Goal: Find contact information: Find contact information

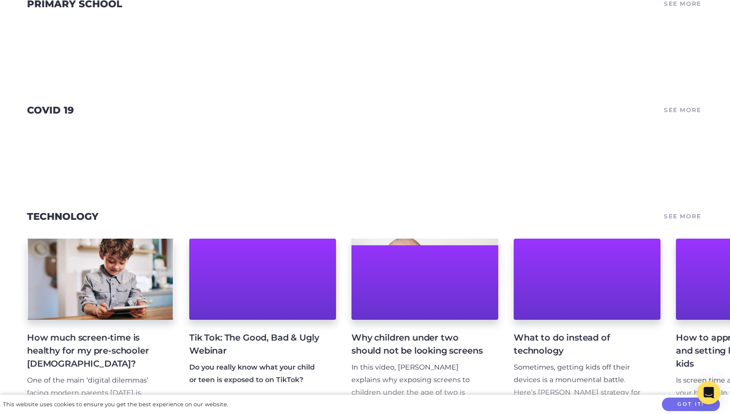
scroll to position [3268, 0]
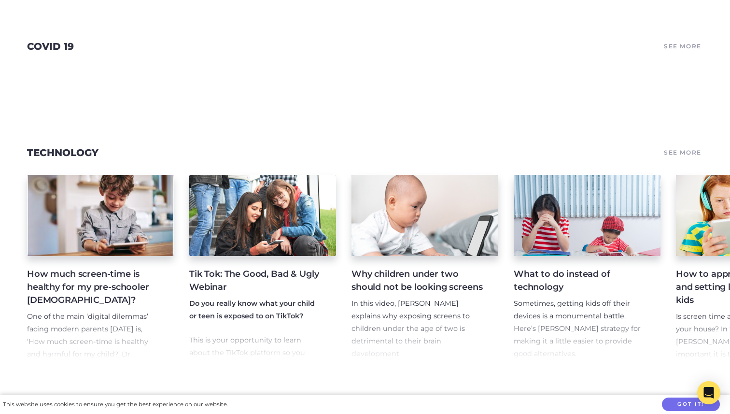
click at [108, 268] on h4 "How much screen-time is healthy for my pre-schooler [DEMOGRAPHIC_DATA]?" at bounding box center [92, 287] width 131 height 39
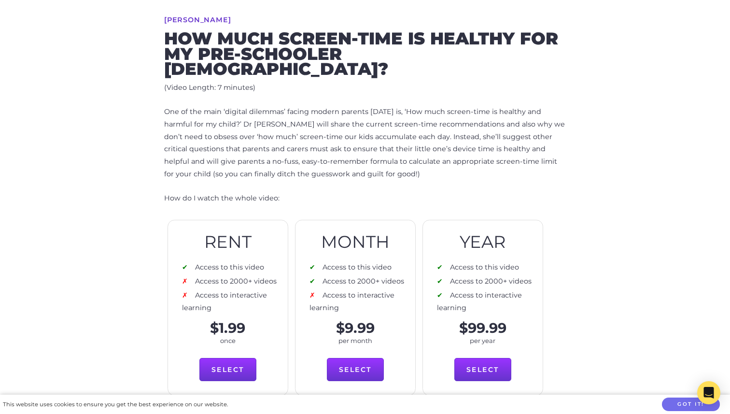
scroll to position [360, 0]
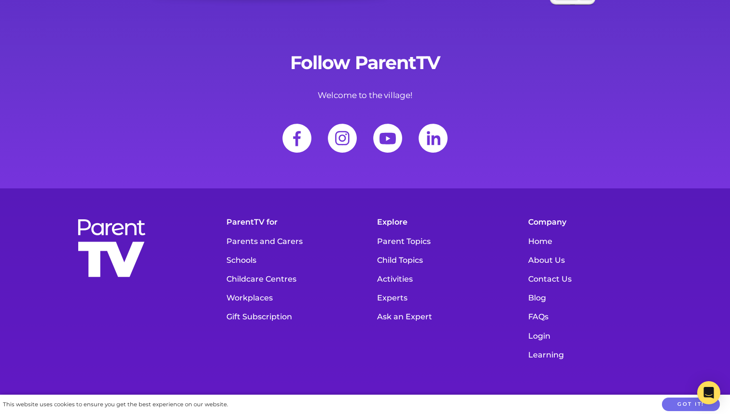
scroll to position [13317, 0]
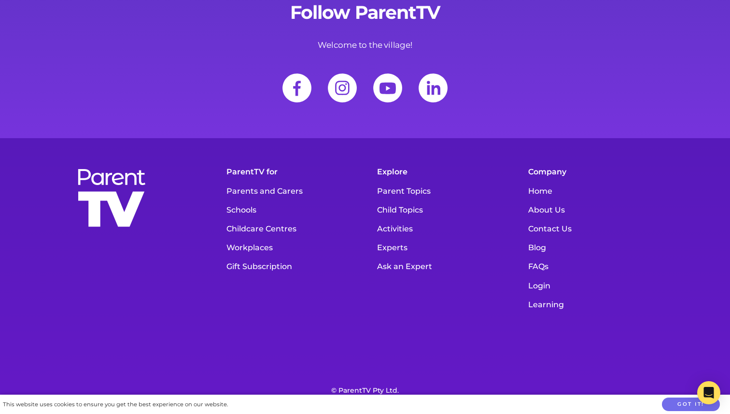
click at [539, 200] on link "About Us" at bounding box center [592, 209] width 137 height 19
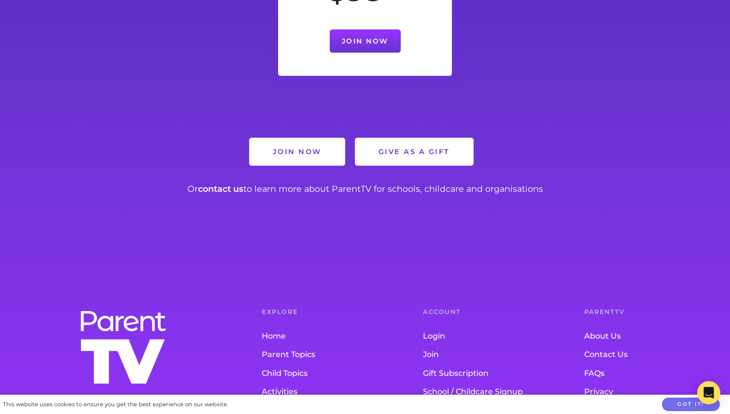
scroll to position [2173, 0]
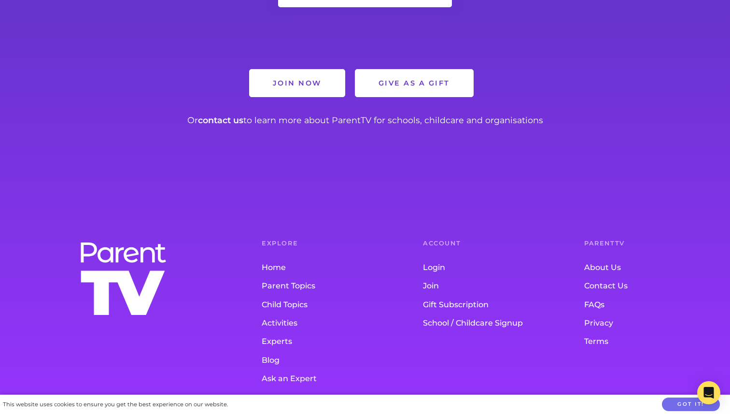
click at [606, 277] on link "Contact Us" at bounding box center [645, 286] width 123 height 18
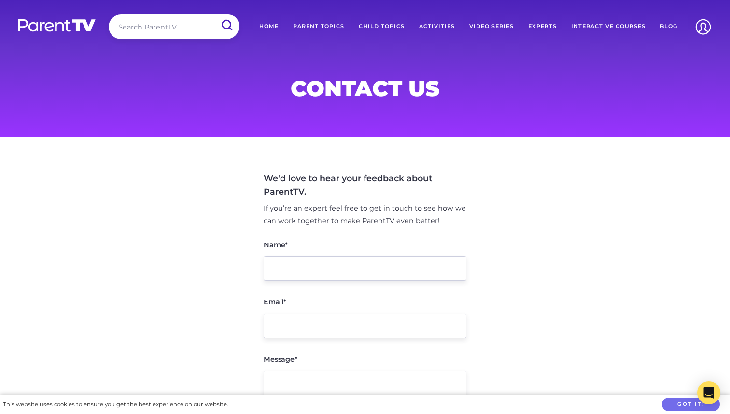
click at [276, 26] on link "Home" at bounding box center [269, 26] width 34 height 24
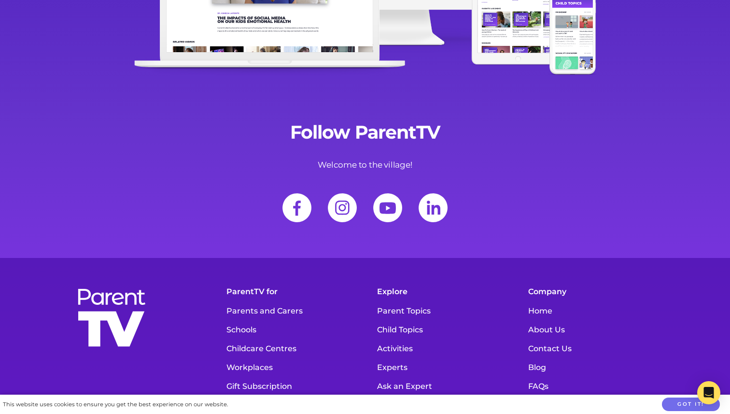
scroll to position [13317, 0]
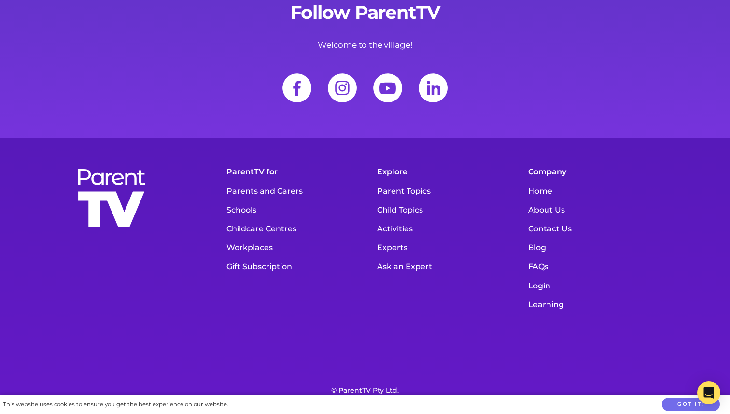
click at [544, 200] on link "About Us" at bounding box center [592, 209] width 137 height 19
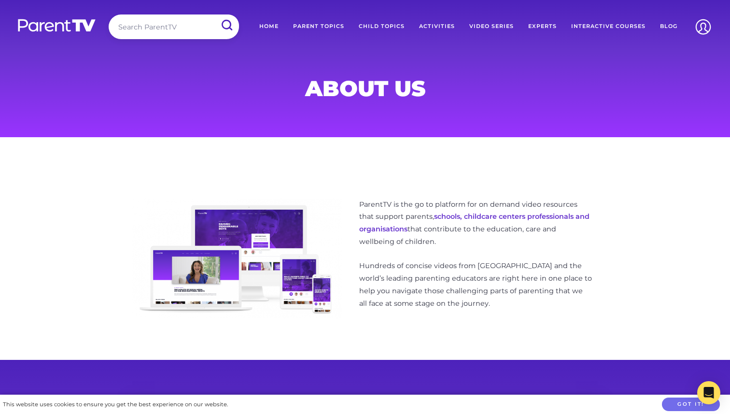
click at [277, 27] on link "Home" at bounding box center [269, 26] width 34 height 24
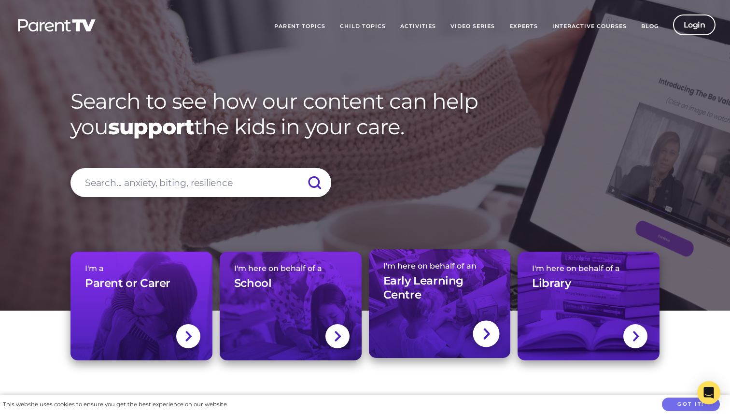
click at [408, 295] on h3 "Early Learning Centre" at bounding box center [439, 288] width 113 height 29
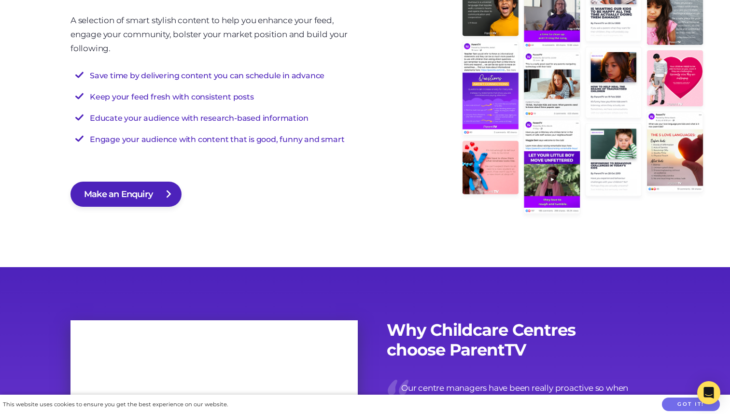
scroll to position [2379, 0]
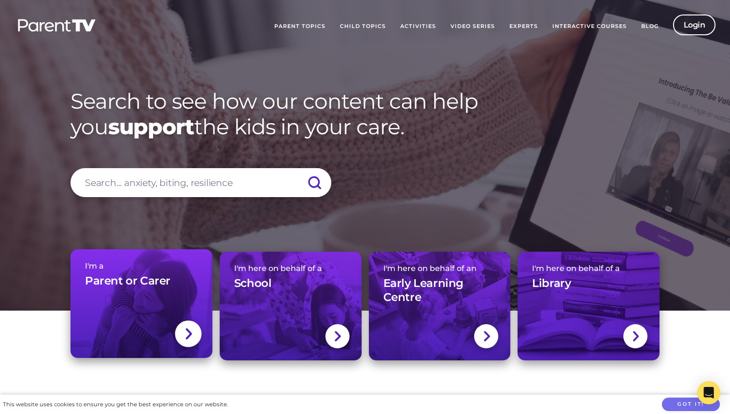
click at [157, 297] on link "I'm a Parent or Carer" at bounding box center [142, 303] width 142 height 109
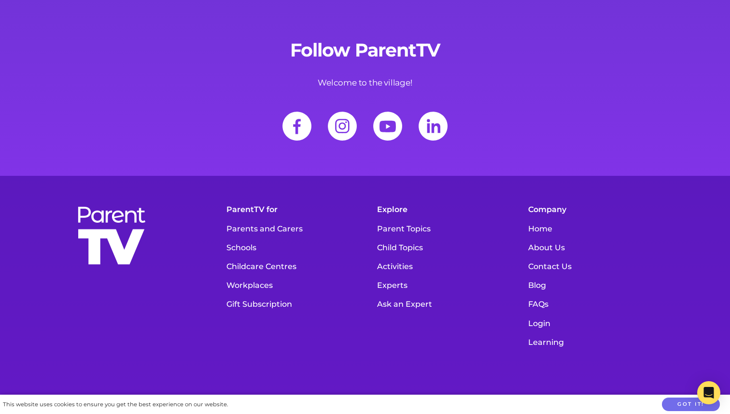
scroll to position [3600, 0]
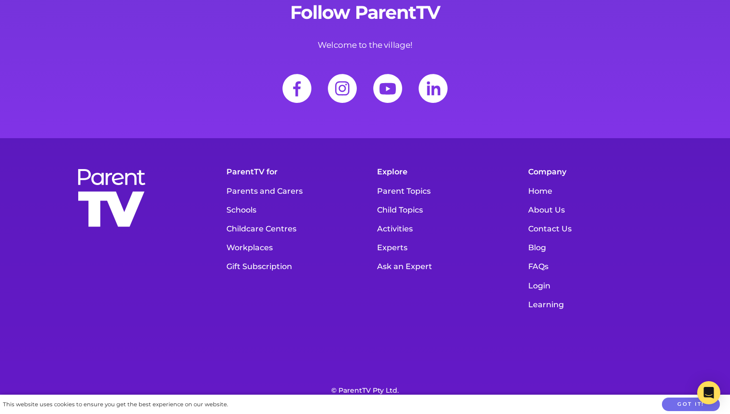
click at [543, 257] on link "FAQs" at bounding box center [592, 266] width 137 height 19
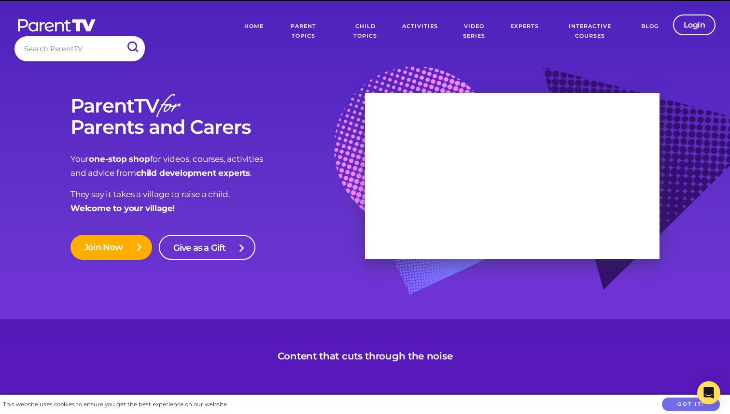
scroll to position [3600, 0]
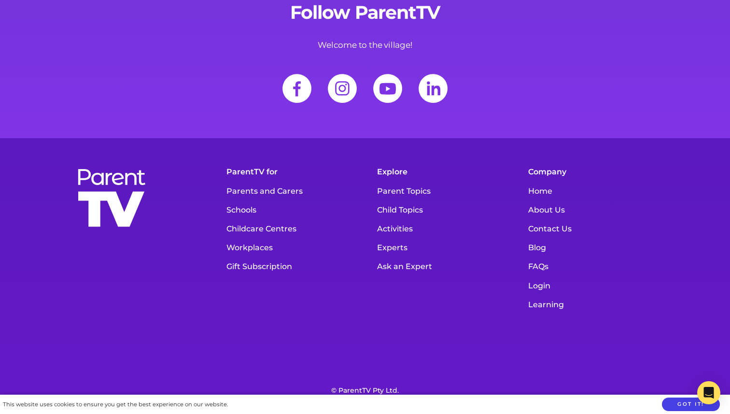
click at [670, 410] on button "Got it!" at bounding box center [691, 404] width 58 height 14
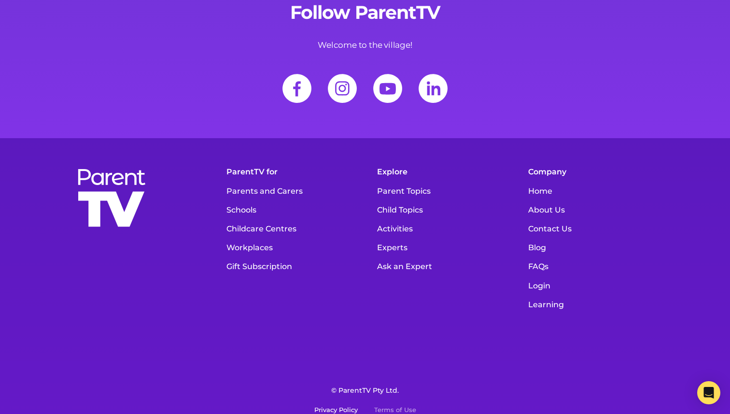
click at [349, 406] on link "Privacy Policy" at bounding box center [335, 410] width 43 height 8
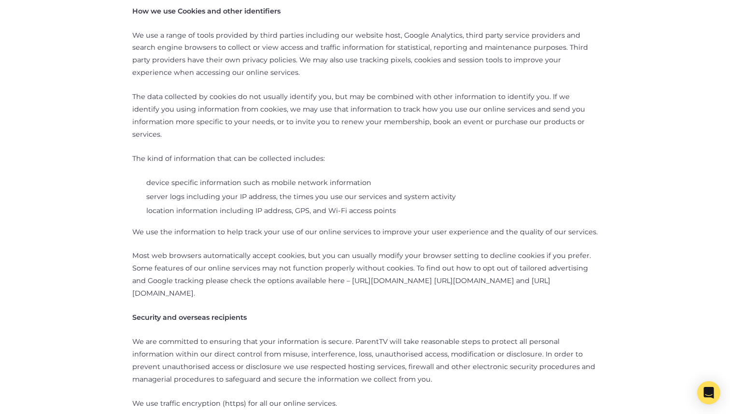
scroll to position [1148, 0]
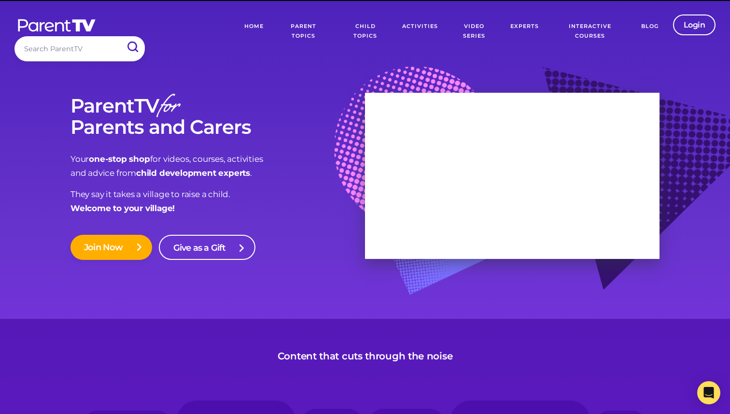
scroll to position [3599, 0]
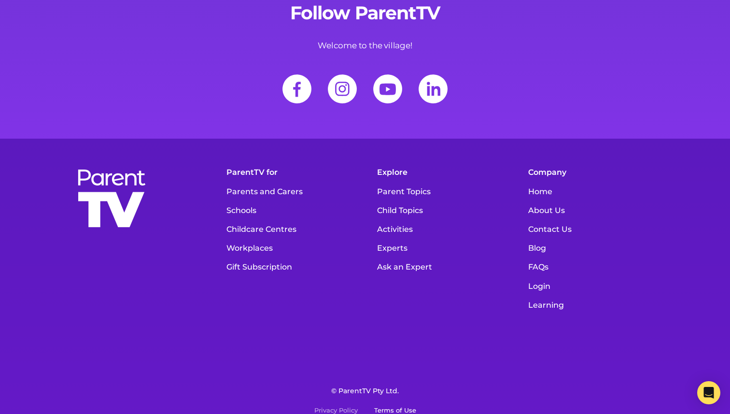
click at [392, 407] on link "Terms of Use" at bounding box center [395, 411] width 42 height 8
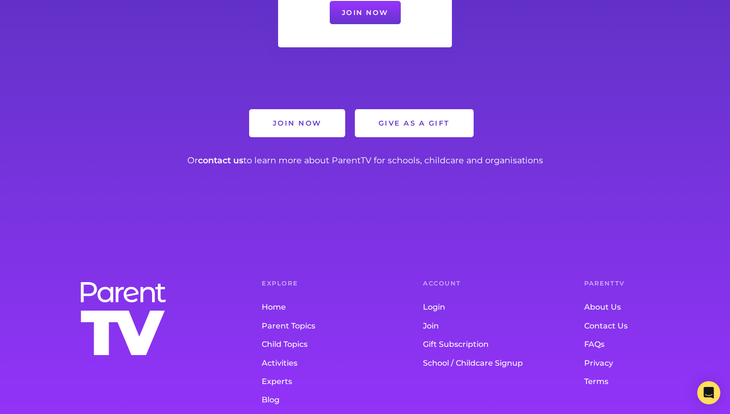
scroll to position [2245, 0]
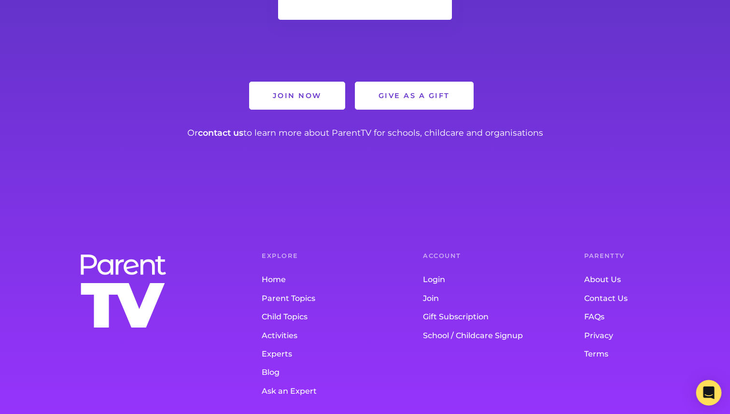
click at [709, 393] on icon "Open Intercom Messenger" at bounding box center [708, 392] width 11 height 13
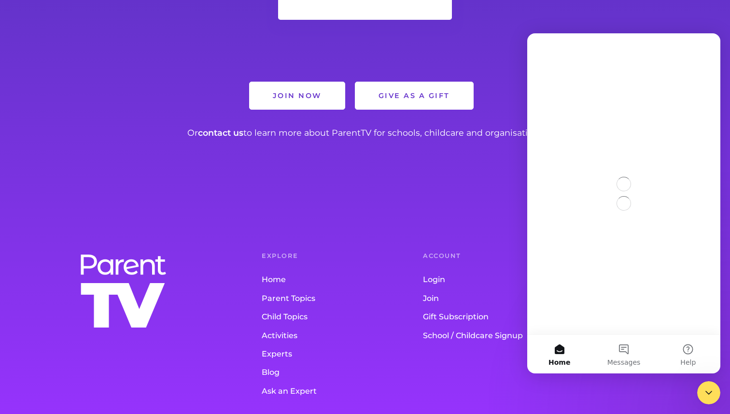
scroll to position [0, 0]
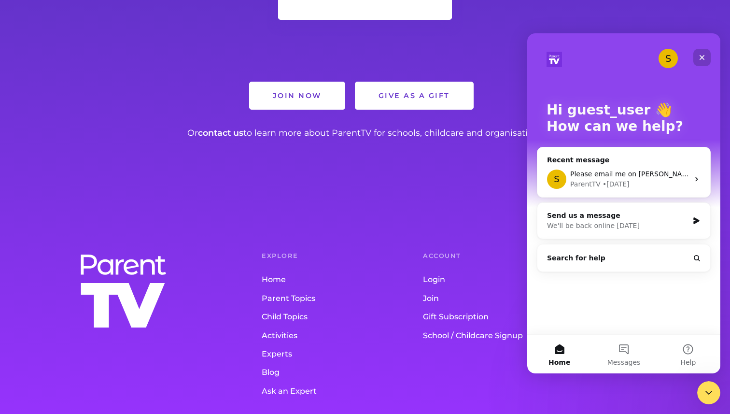
click at [704, 55] on icon "Close" at bounding box center [702, 57] width 5 height 5
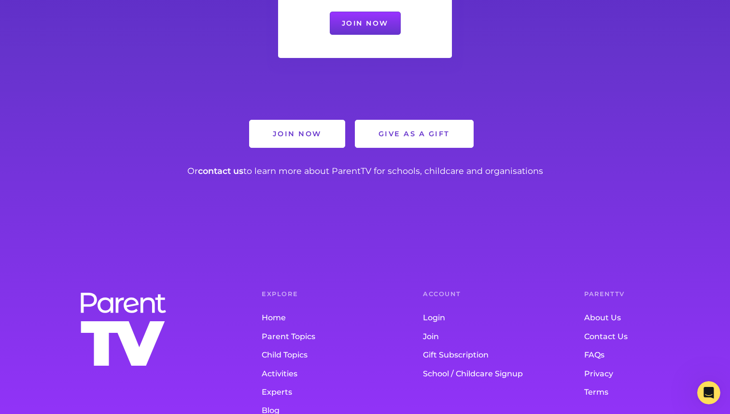
scroll to position [2245, 0]
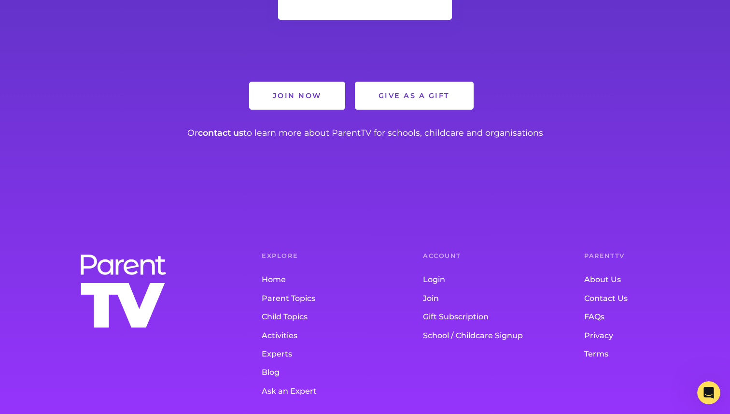
click at [600, 289] on link "Contact Us" at bounding box center [645, 298] width 123 height 18
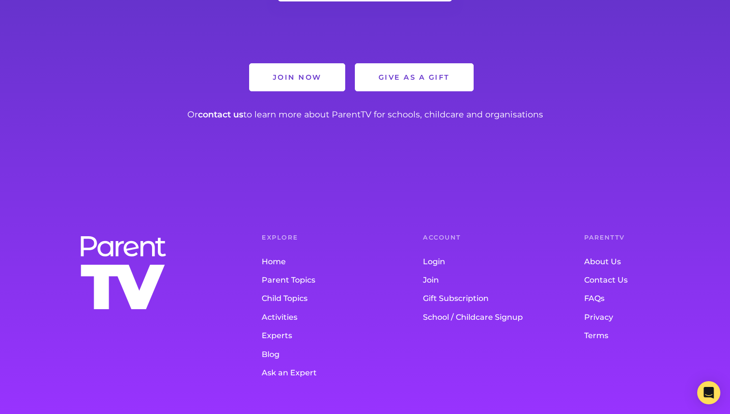
scroll to position [840, 0]
